Goal: Check status: Check status

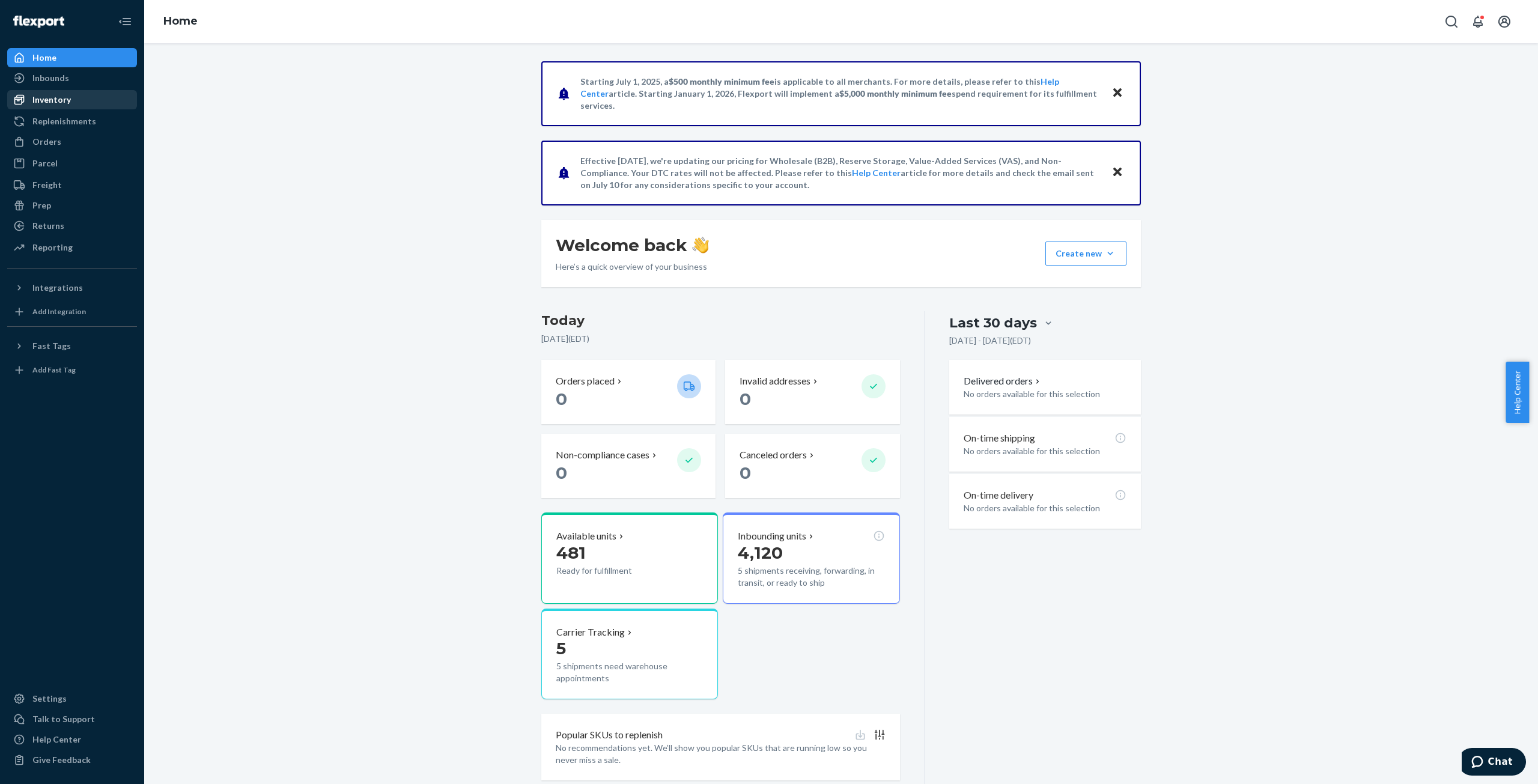
click at [58, 97] on div "Inventory" at bounding box center [52, 99] width 38 height 12
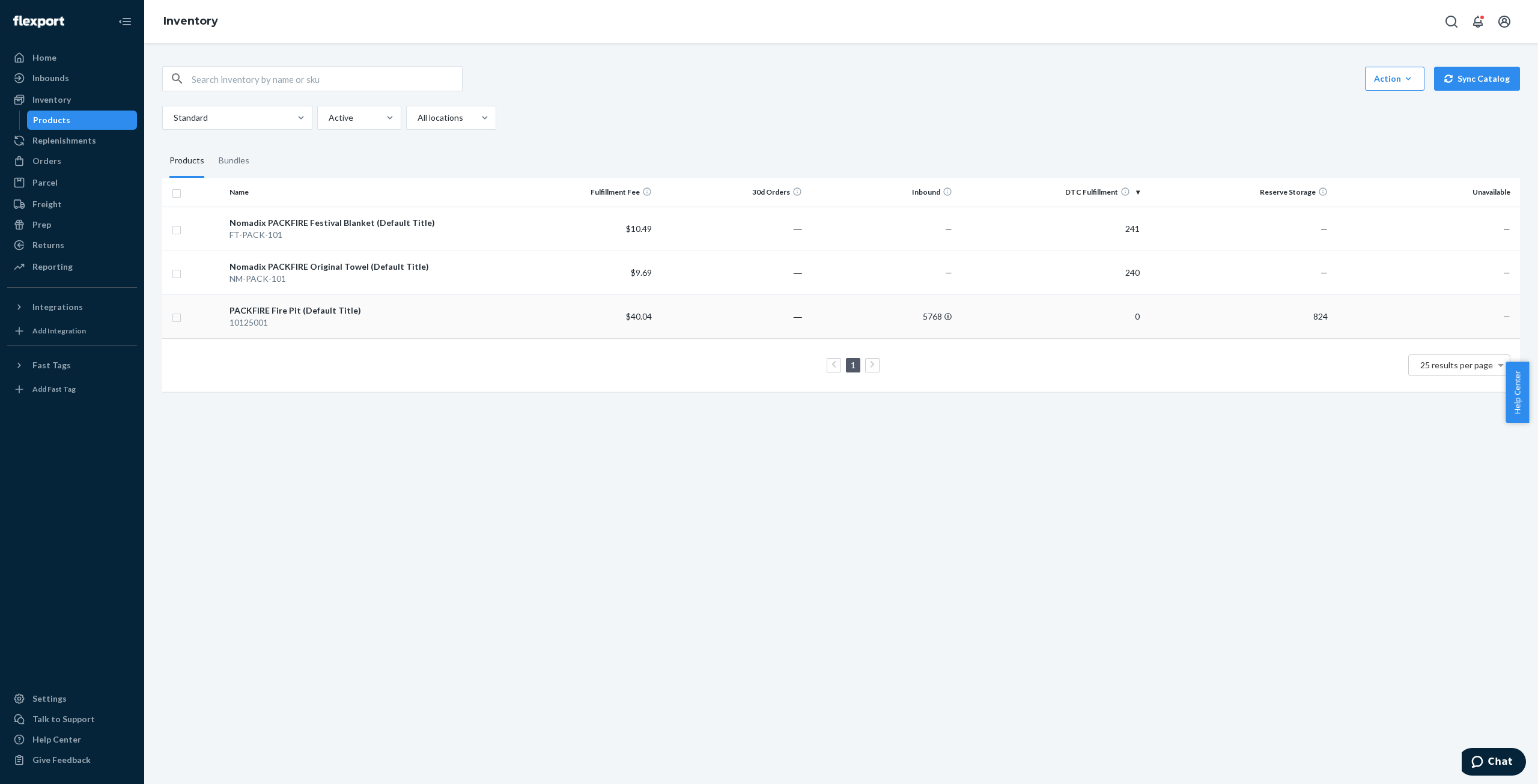
click at [227, 315] on td "PACKFIRE Fire Pit (Default Title) 10125001" at bounding box center [366, 316] width 281 height 44
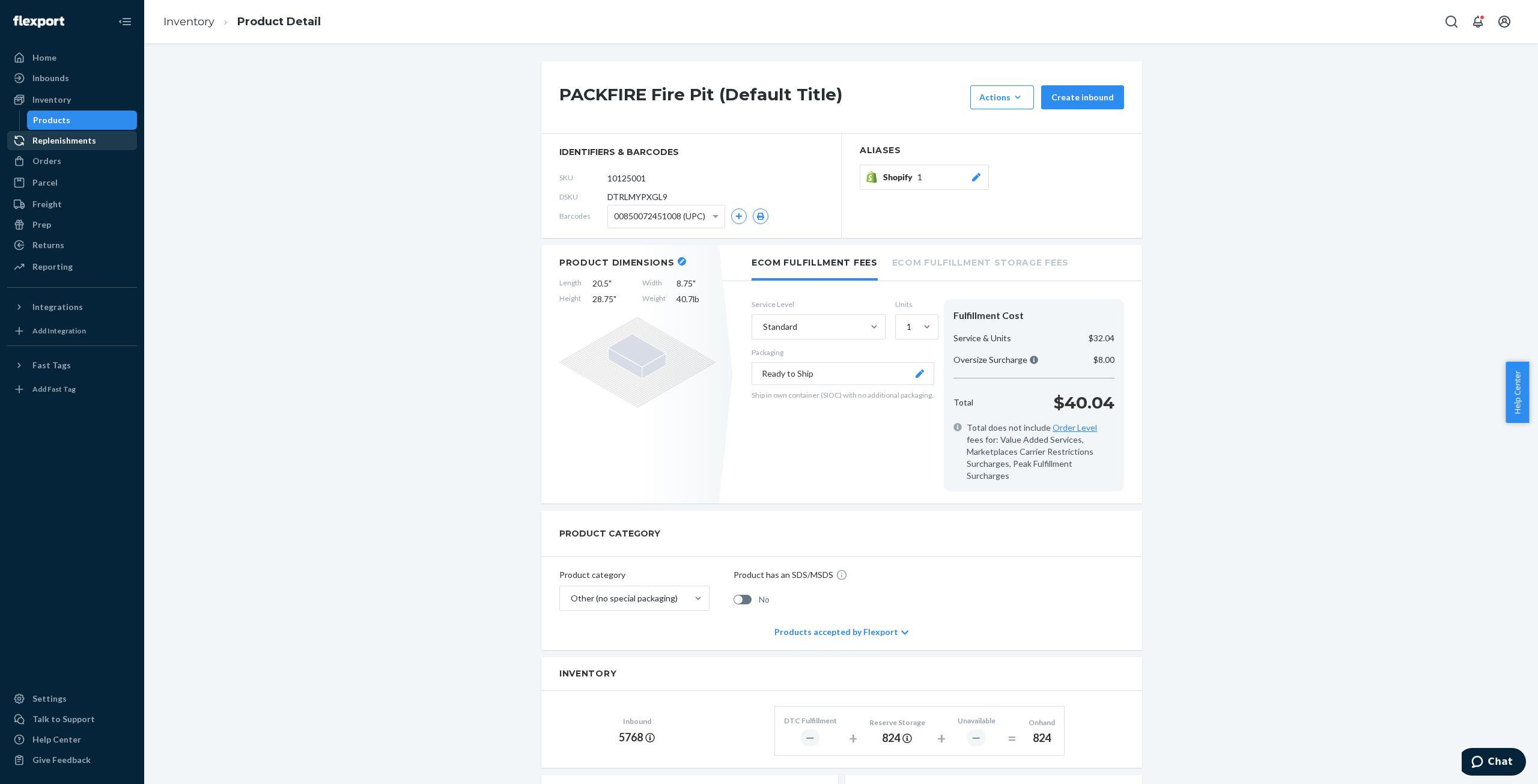
click at [81, 139] on div "Replenishments" at bounding box center [65, 141] width 64 height 12
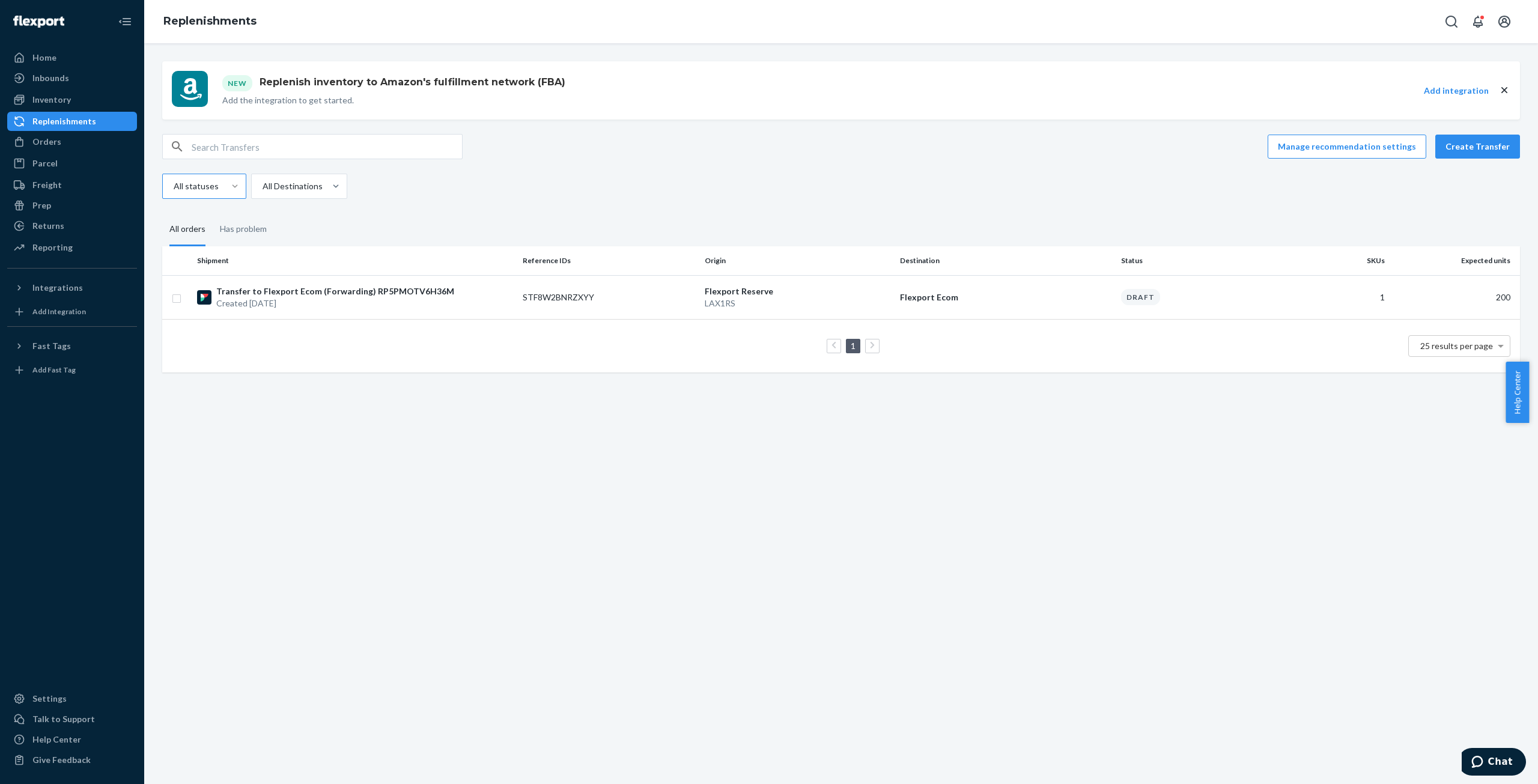
click at [548, 198] on div "All statuses All Destinations" at bounding box center [837, 186] width 1349 height 25
click at [520, 191] on div "All statuses All Destinations" at bounding box center [837, 186] width 1349 height 25
click at [235, 233] on div "Has problem" at bounding box center [243, 230] width 47 height 33
click at [213, 213] on input "Has problem" at bounding box center [213, 213] width 0 height 0
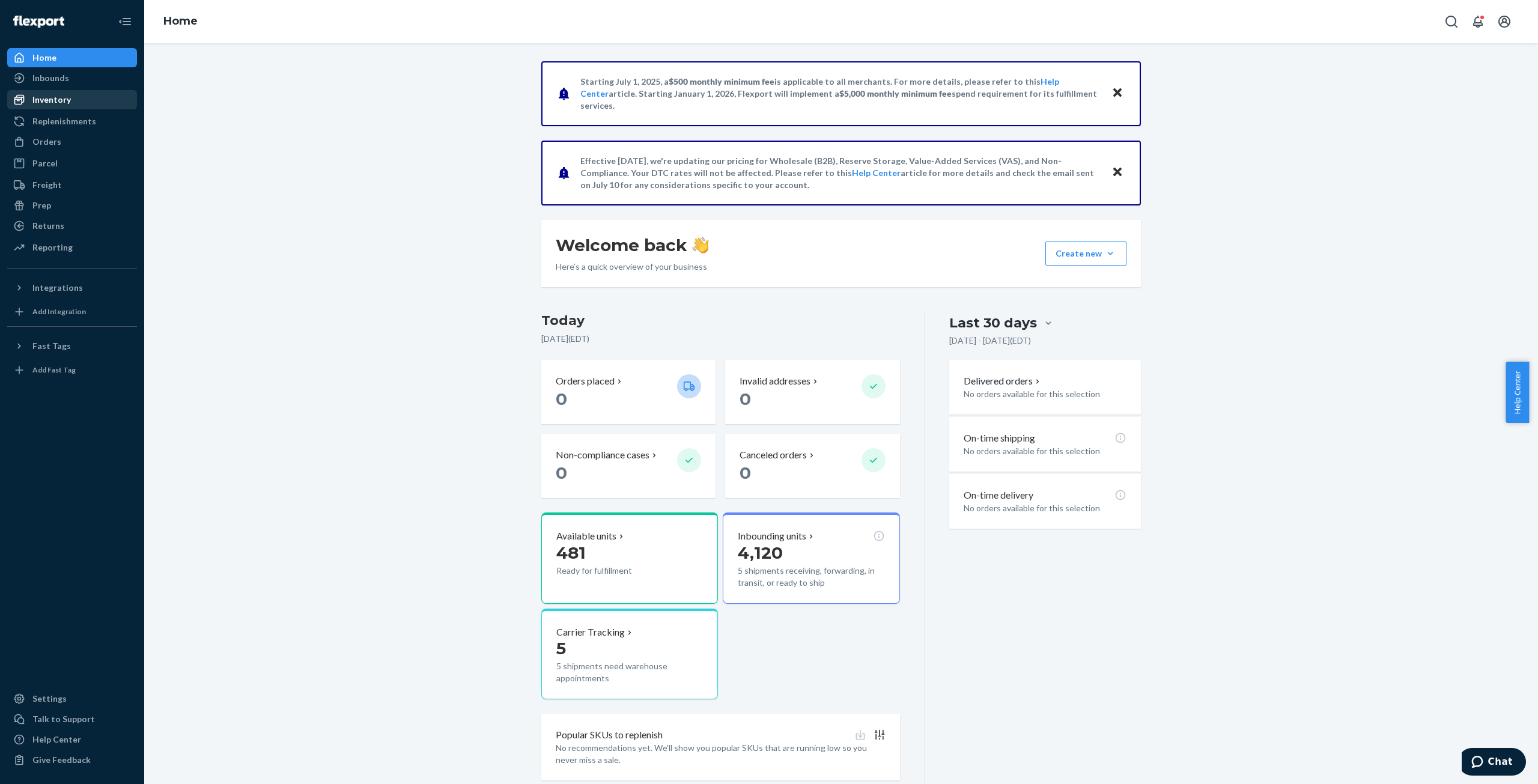
click at [58, 94] on div "Inventory" at bounding box center [52, 99] width 38 height 12
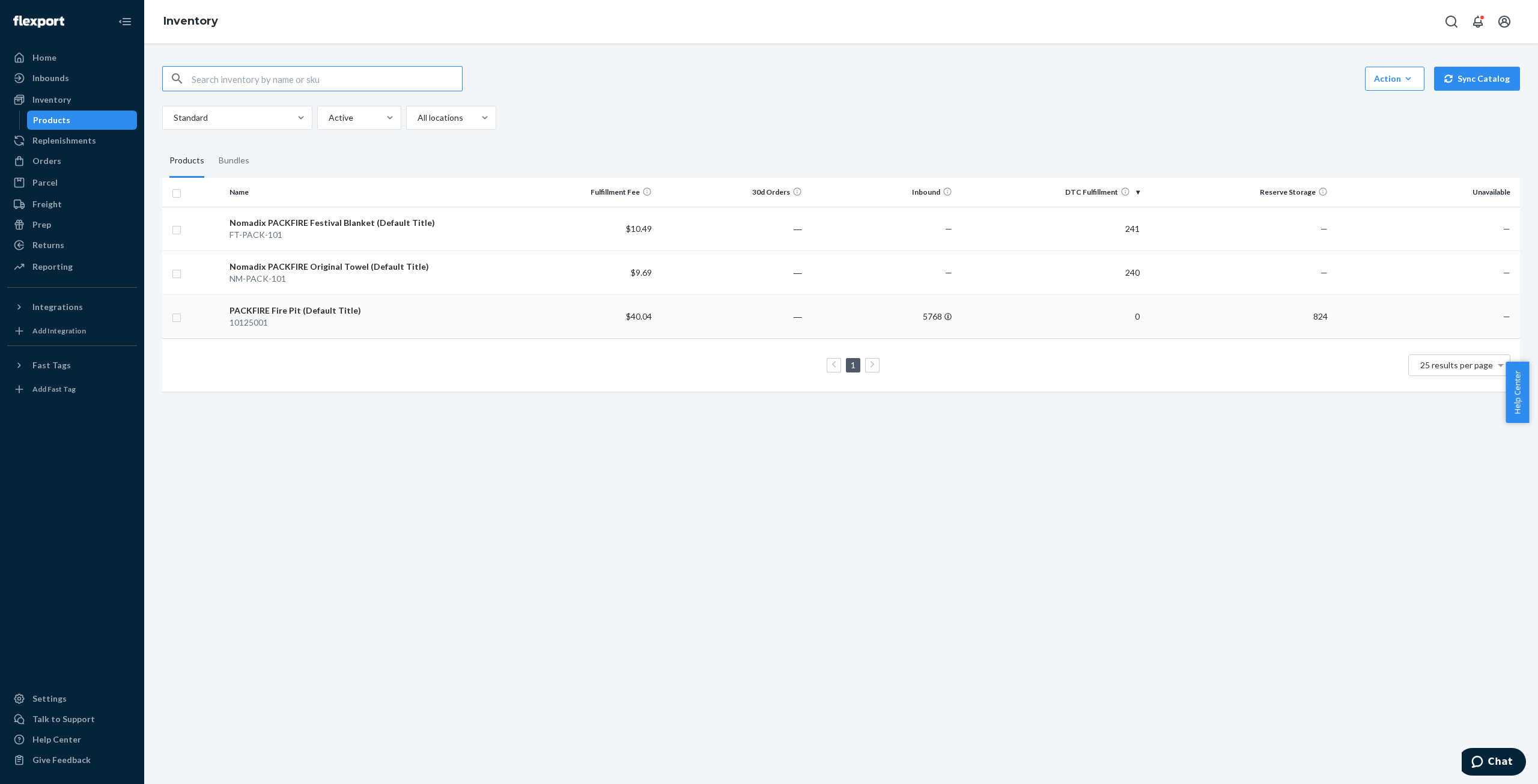
click at [236, 302] on td "PACKFIRE Fire Pit (Default Title) 10125001" at bounding box center [366, 316] width 281 height 44
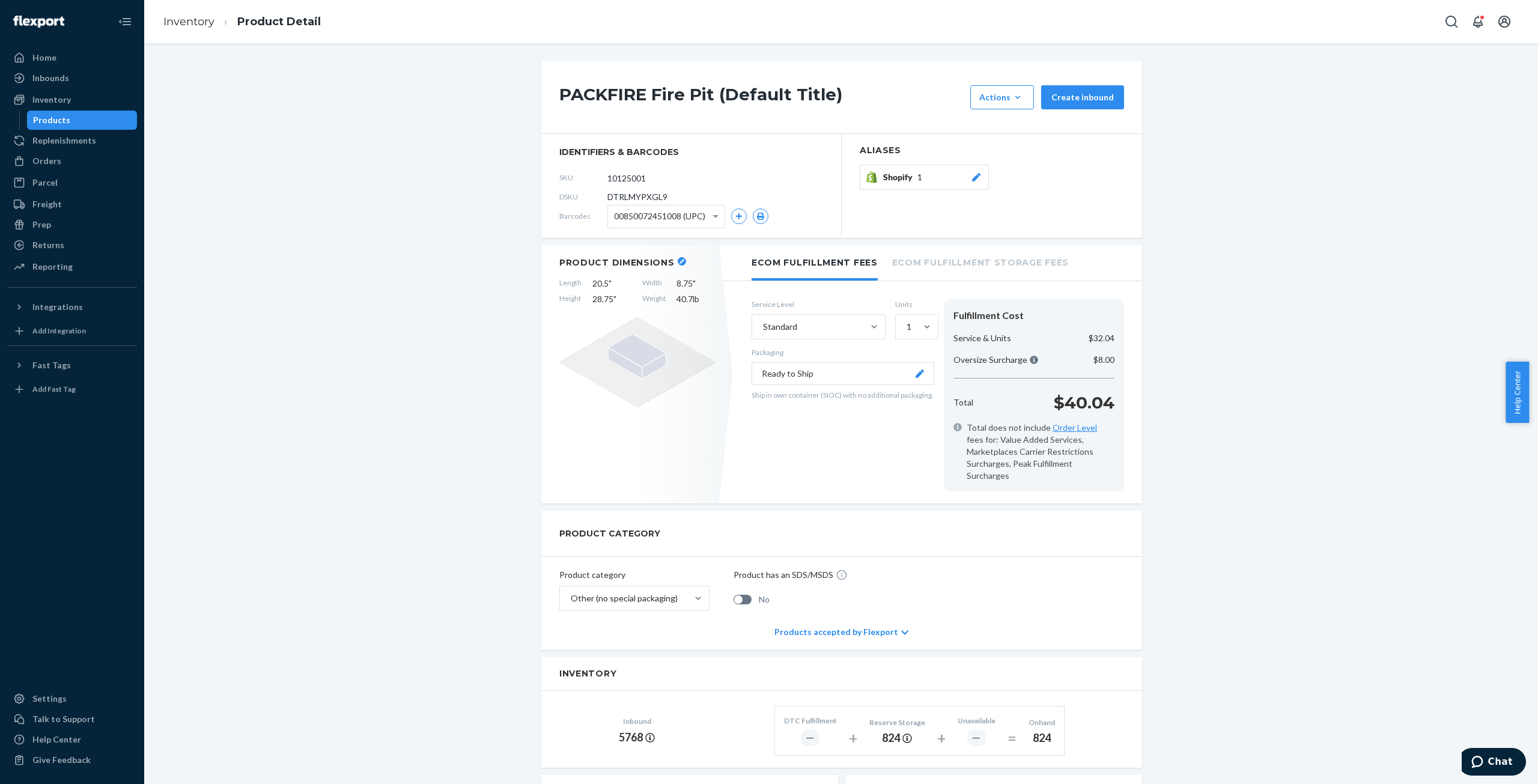
click at [956, 259] on li "Ecom Fulfillment Storage Fees" at bounding box center [981, 262] width 177 height 33
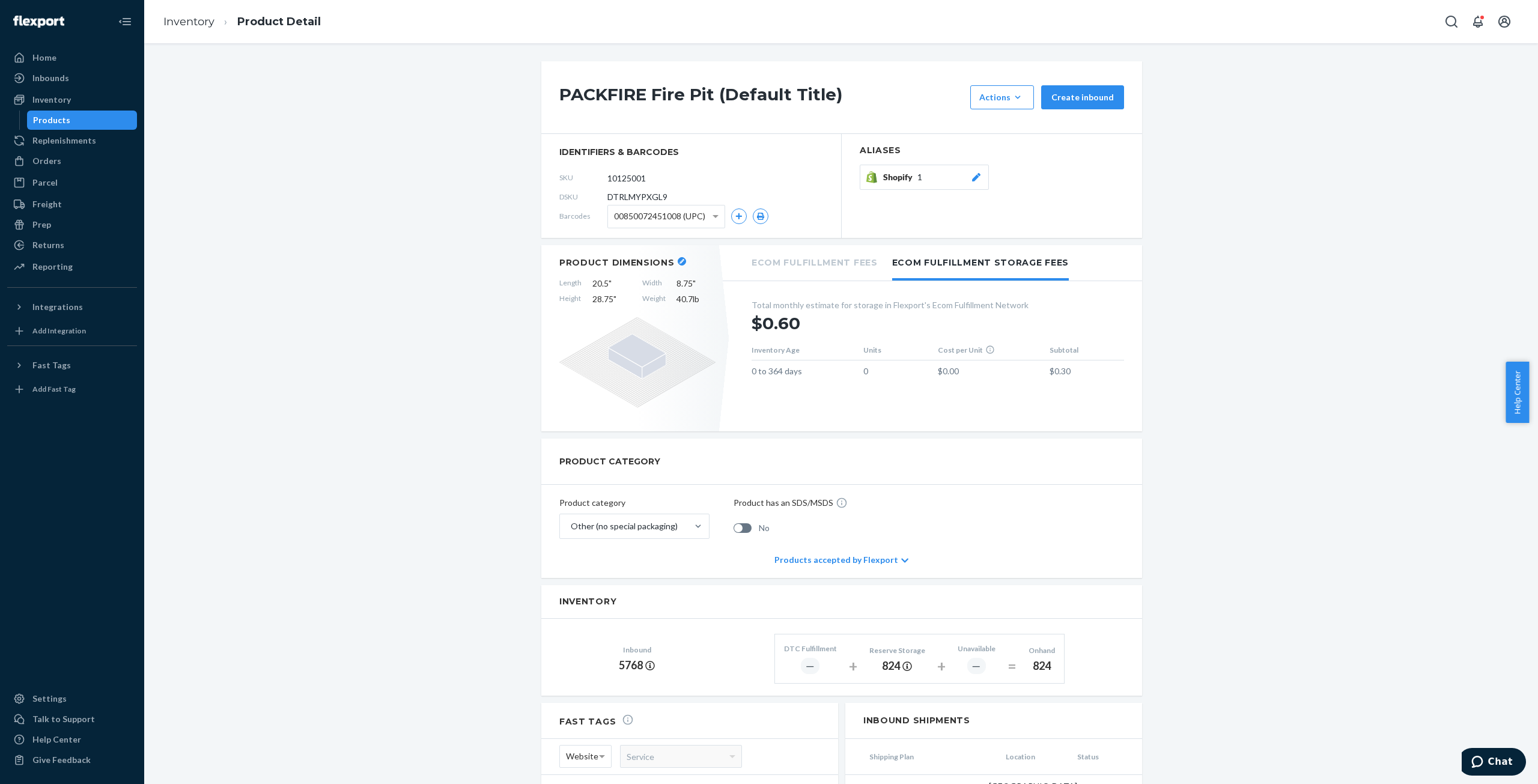
click at [814, 268] on li "Ecom Fulfillment Fees" at bounding box center [815, 262] width 126 height 33
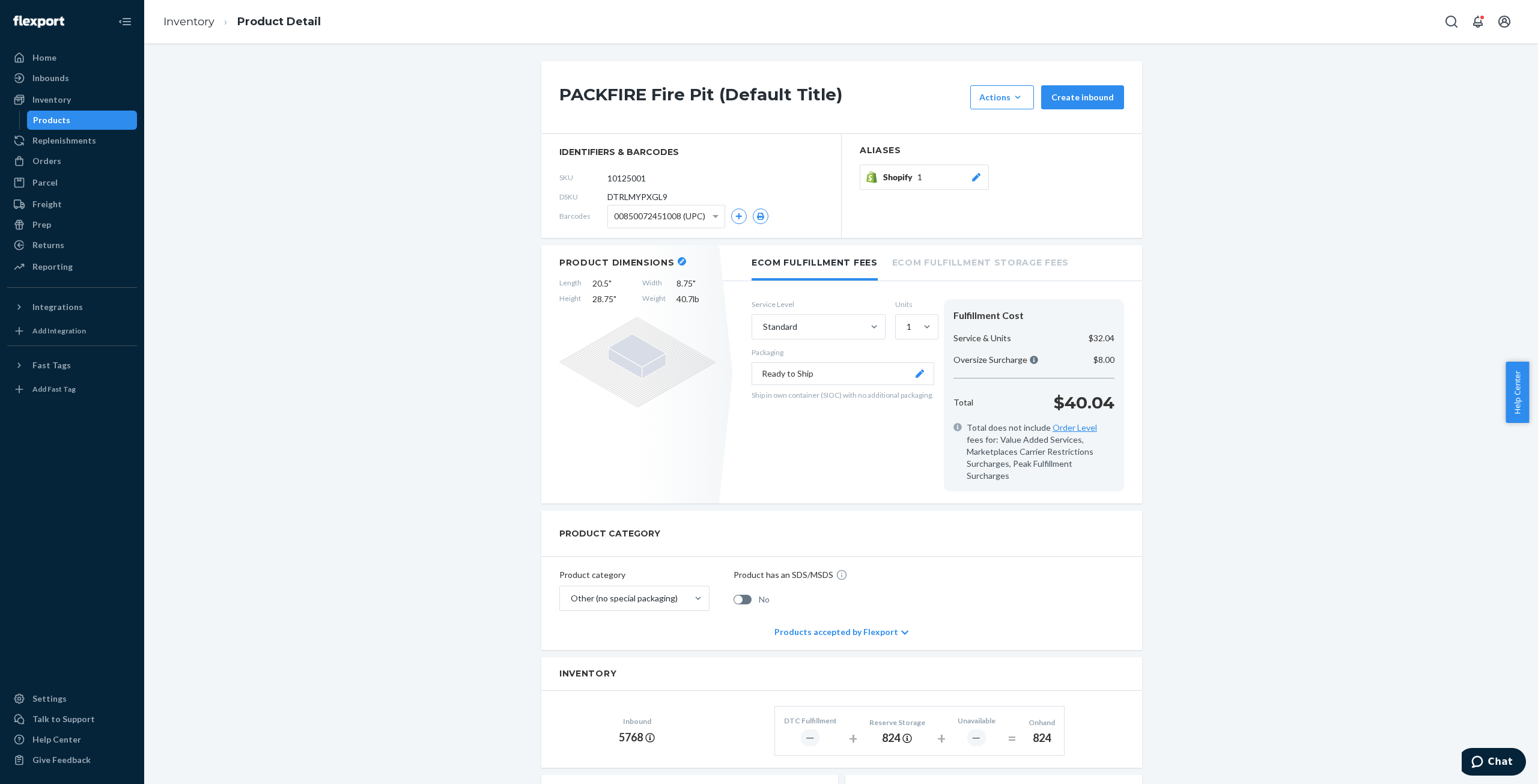
click at [913, 262] on li "Ecom Fulfillment Storage Fees" at bounding box center [981, 262] width 177 height 33
